Goal: Task Accomplishment & Management: Manage account settings

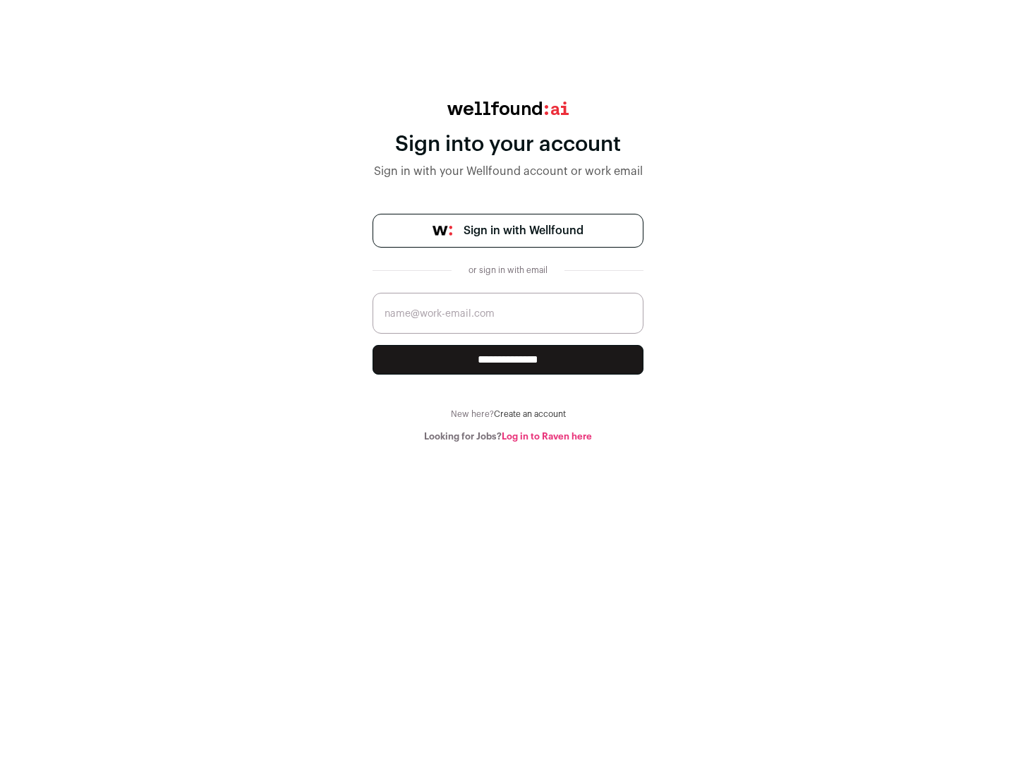
click at [523, 231] on span "Sign in with Wellfound" at bounding box center [524, 230] width 120 height 17
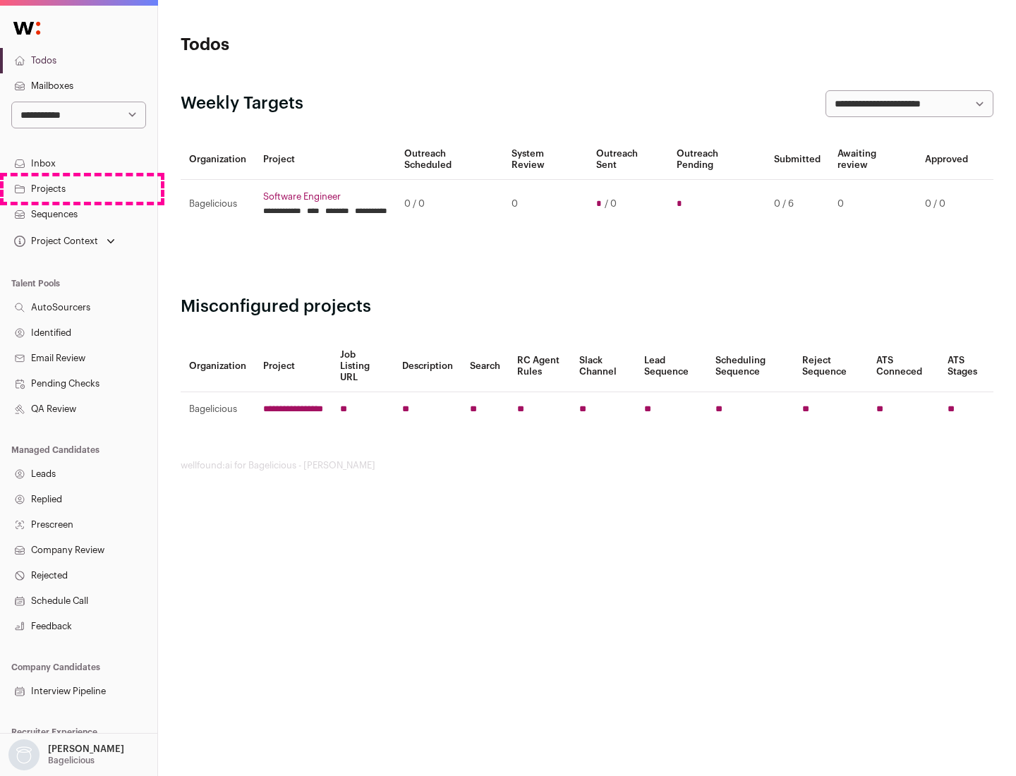
click at [78, 188] on link "Projects" at bounding box center [78, 188] width 157 height 25
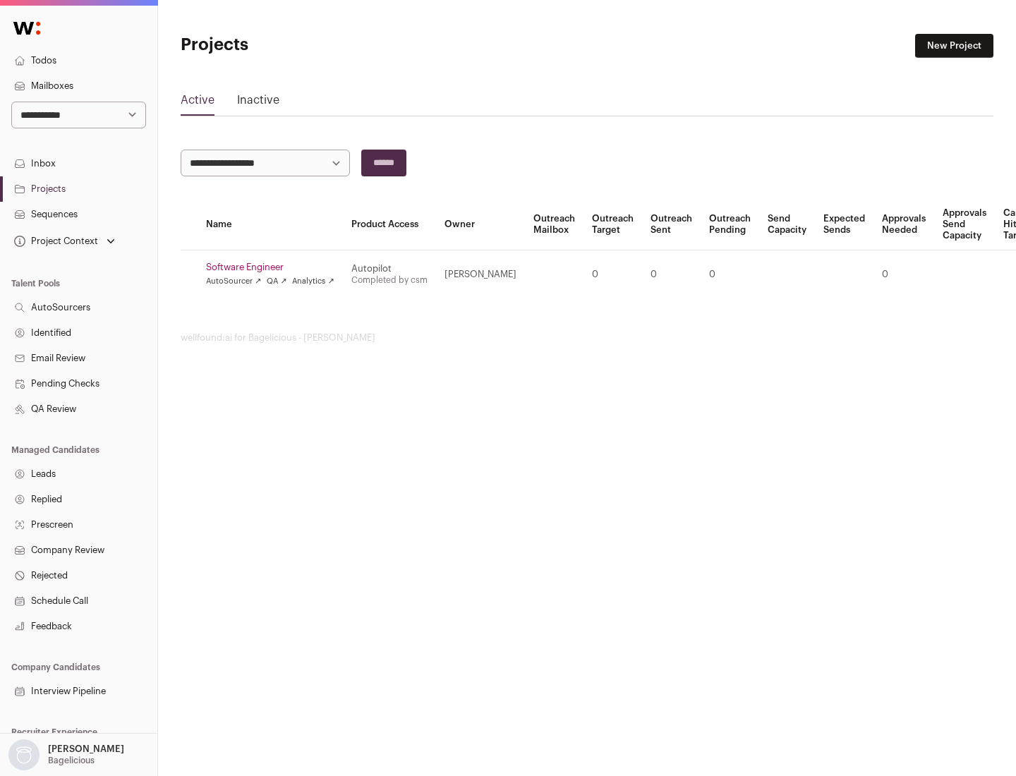
click at [274, 267] on link "Software Engineer" at bounding box center [270, 267] width 128 height 11
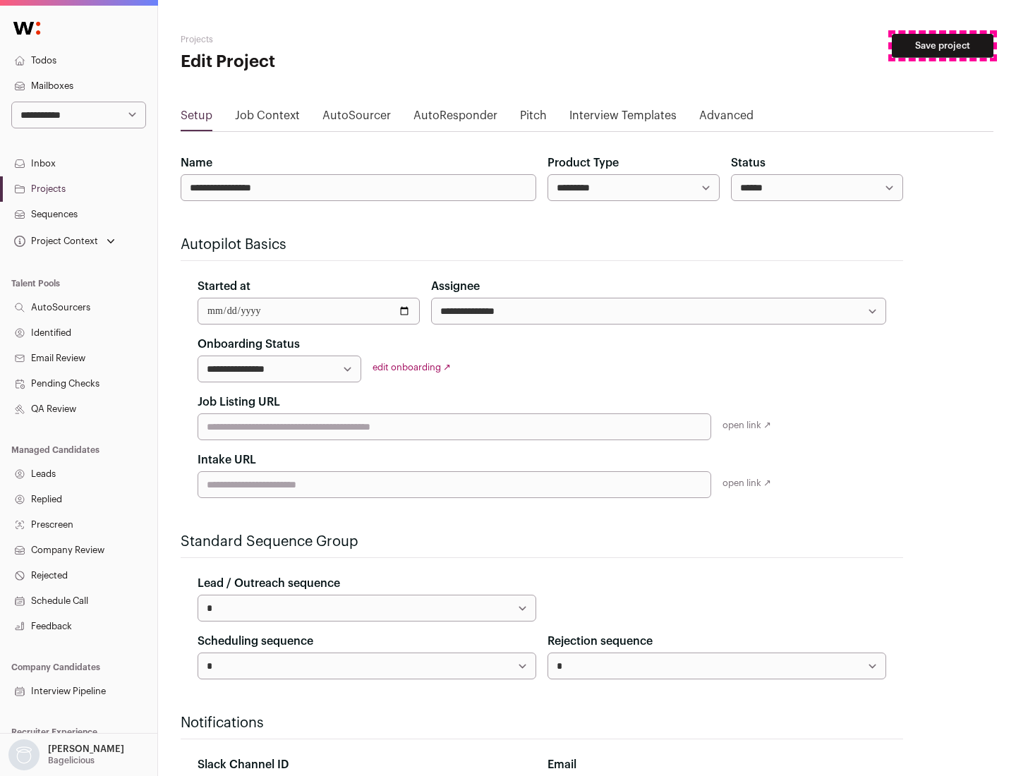
click at [943, 46] on button "Save project" at bounding box center [943, 46] width 102 height 24
